Goal: Find specific page/section: Find specific page/section

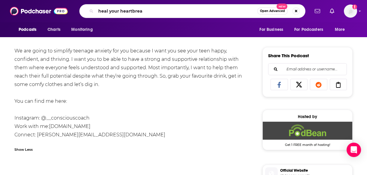
type input "heal your heartbreak"
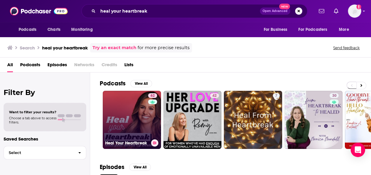
click at [123, 105] on link "62 Heal Your Heartbreak" at bounding box center [132, 120] width 58 height 58
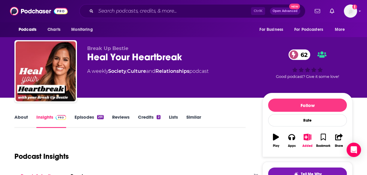
scroll to position [44, 0]
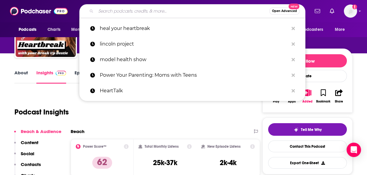
click at [124, 13] on input "Search podcasts, credits, & more..." at bounding box center [182, 11] width 173 height 10
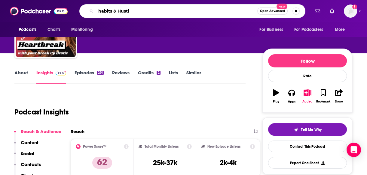
type input "habits & Hustle"
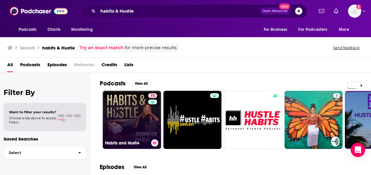
click at [126, 106] on link "73 Habits and Hustle" at bounding box center [132, 120] width 58 height 58
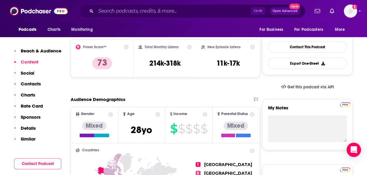
scroll to position [114, 0]
